Goal: Find specific page/section: Find specific page/section

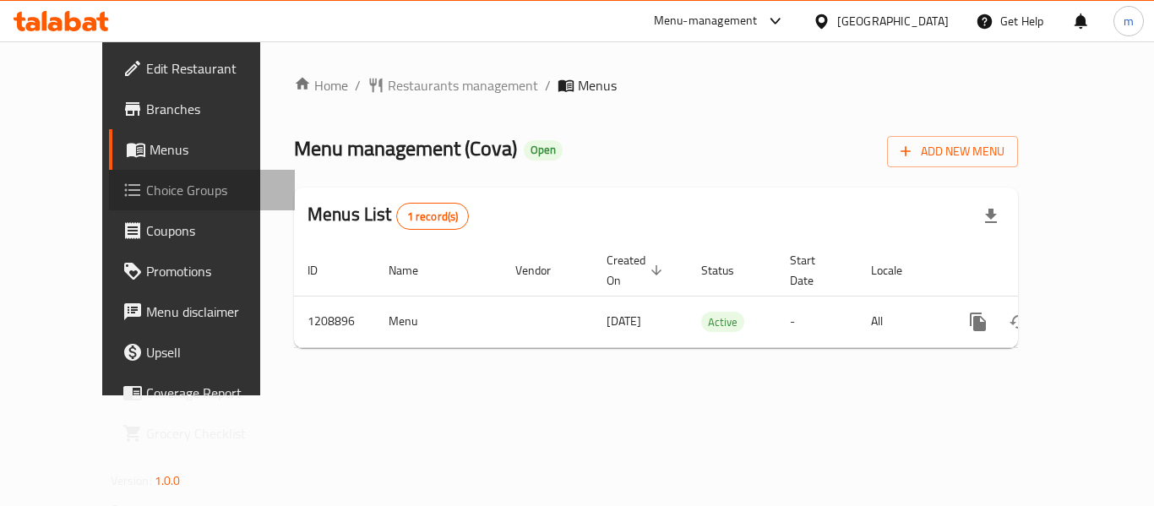
click at [146, 195] on span "Choice Groups" at bounding box center [213, 190] width 135 height 20
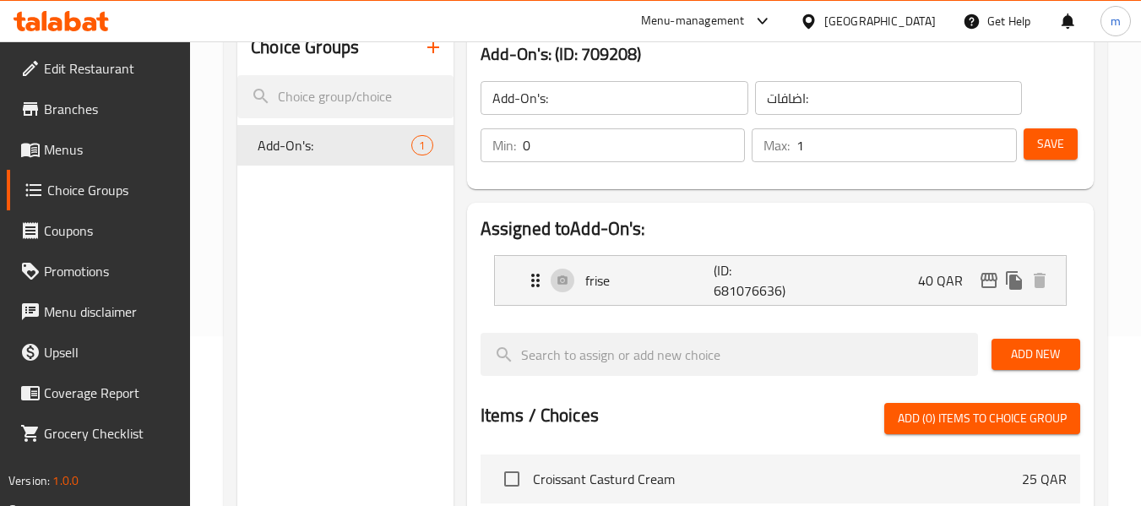
scroll to position [84, 0]
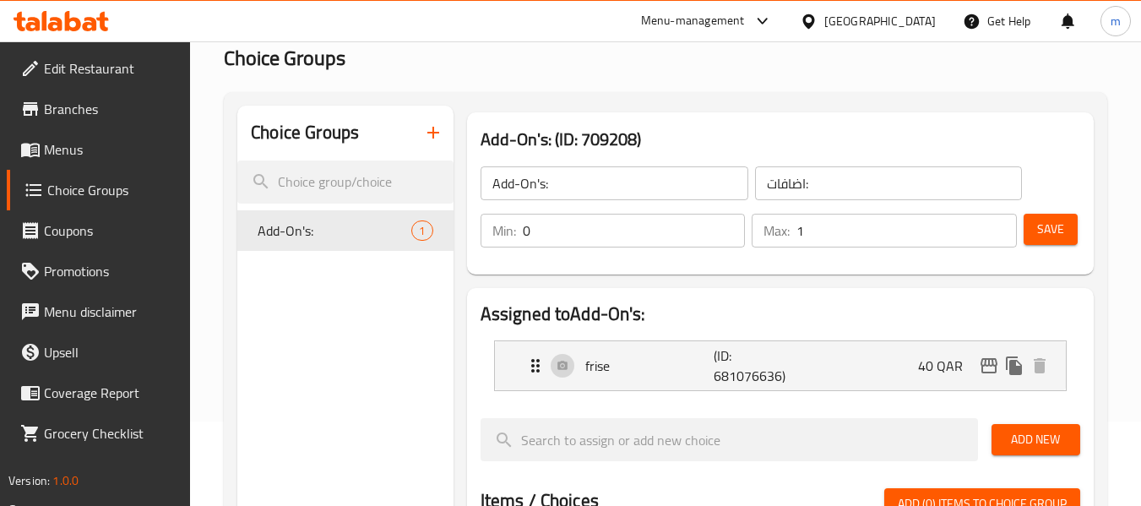
click at [920, 25] on div "[GEOGRAPHIC_DATA]" at bounding box center [881, 21] width 112 height 19
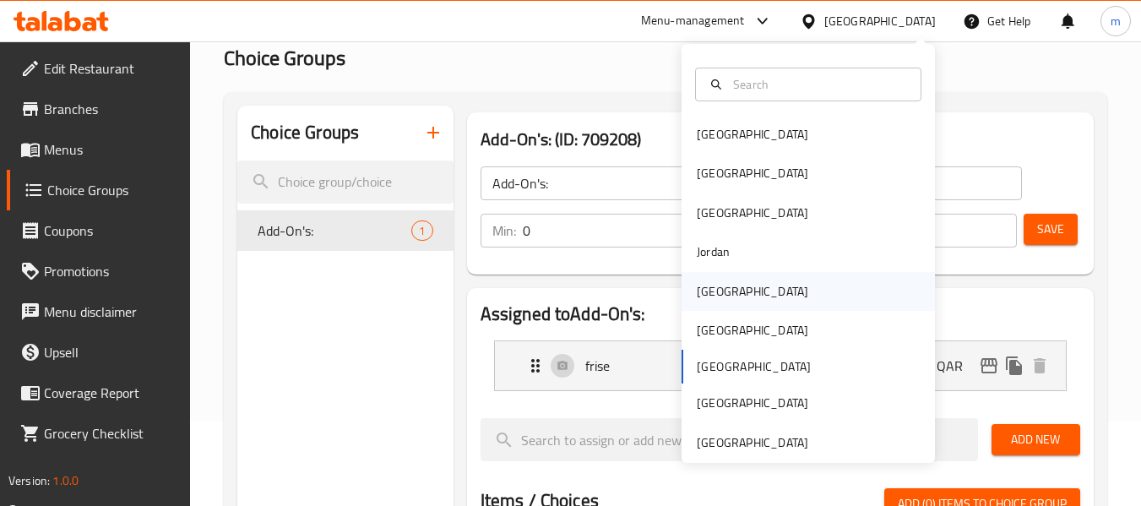
click at [712, 291] on div "[GEOGRAPHIC_DATA]" at bounding box center [753, 291] width 112 height 19
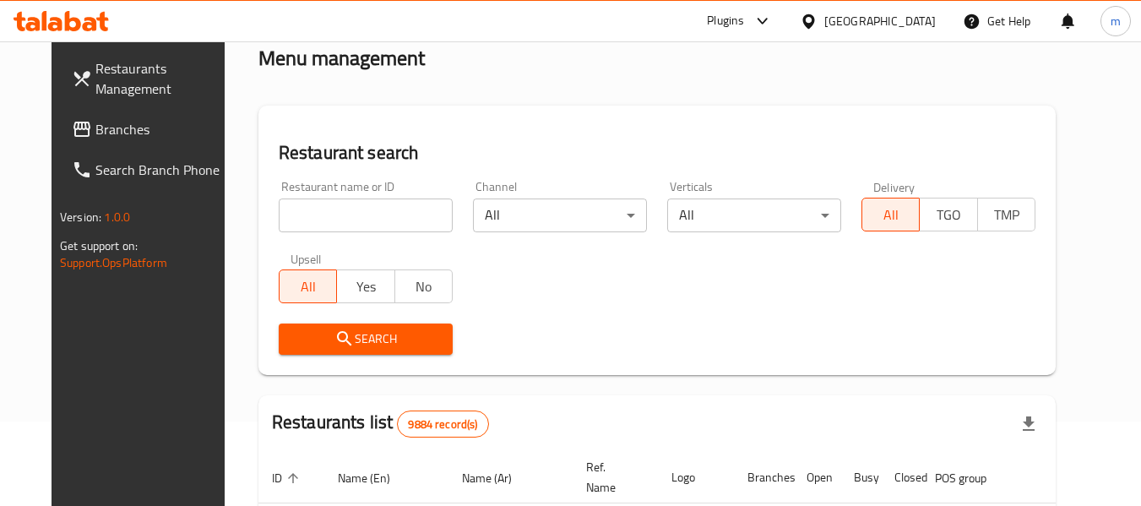
click at [362, 206] on input "search" at bounding box center [366, 216] width 174 height 34
click at [113, 139] on span "Branches" at bounding box center [161, 129] width 133 height 20
